Goal: Check status: Check status

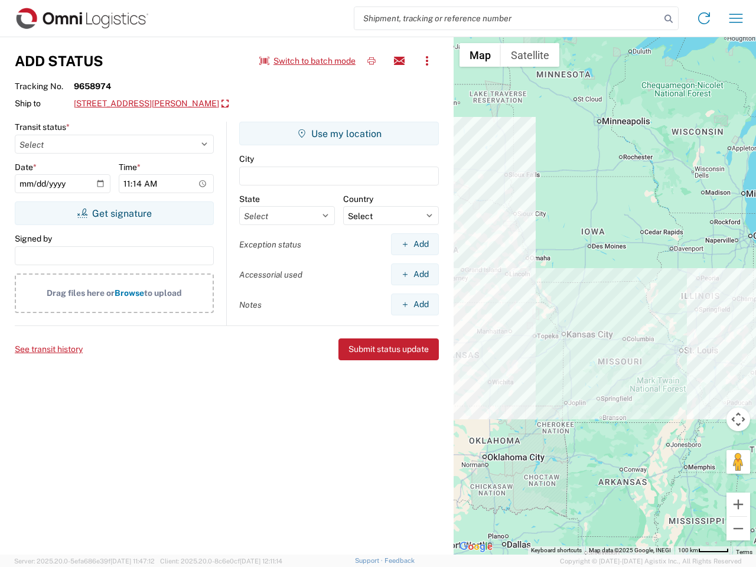
click at [507, 18] on input "search" at bounding box center [507, 18] width 306 height 22
click at [669, 19] on icon at bounding box center [668, 19] width 17 height 17
click at [704, 18] on icon at bounding box center [704, 18] width 19 height 19
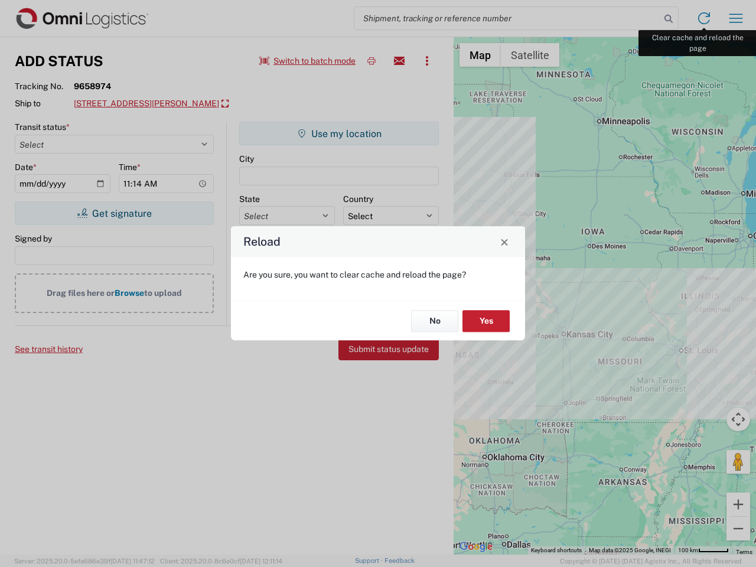
click at [736, 18] on div "Reload Are you sure, you want to clear cache and reload the page? No Yes" at bounding box center [378, 283] width 756 height 567
click at [308, 61] on div "Reload Are you sure, you want to clear cache and reload the page? No Yes" at bounding box center [378, 283] width 756 height 567
click at [372, 61] on div "Reload Are you sure, you want to clear cache and reload the page? No Yes" at bounding box center [378, 283] width 756 height 567
click at [399, 61] on div "Reload Are you sure, you want to clear cache and reload the page? No Yes" at bounding box center [378, 283] width 756 height 567
click at [427, 61] on div "Reload Are you sure, you want to clear cache and reload the page? No Yes" at bounding box center [378, 283] width 756 height 567
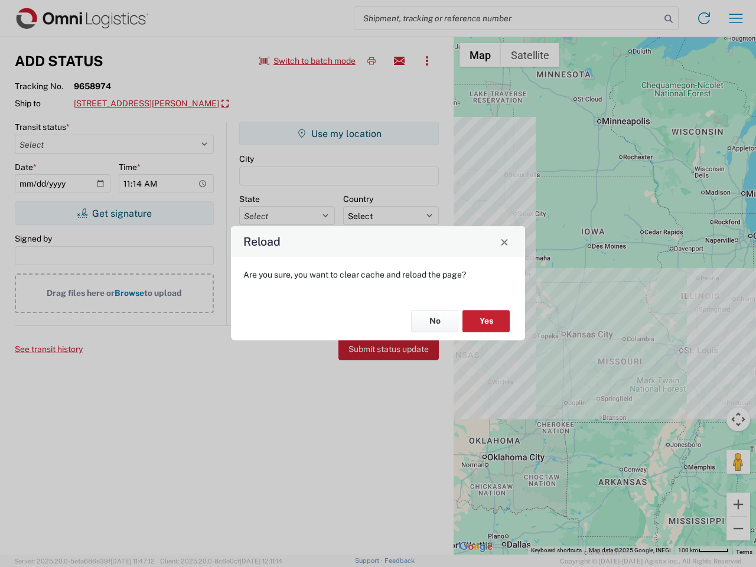
click at [160, 104] on div "Reload Are you sure, you want to clear cache and reload the page? No Yes" at bounding box center [378, 283] width 756 height 567
click at [114, 213] on div "Reload Are you sure, you want to clear cache and reload the page? No Yes" at bounding box center [378, 283] width 756 height 567
